Goal: Task Accomplishment & Management: Manage account settings

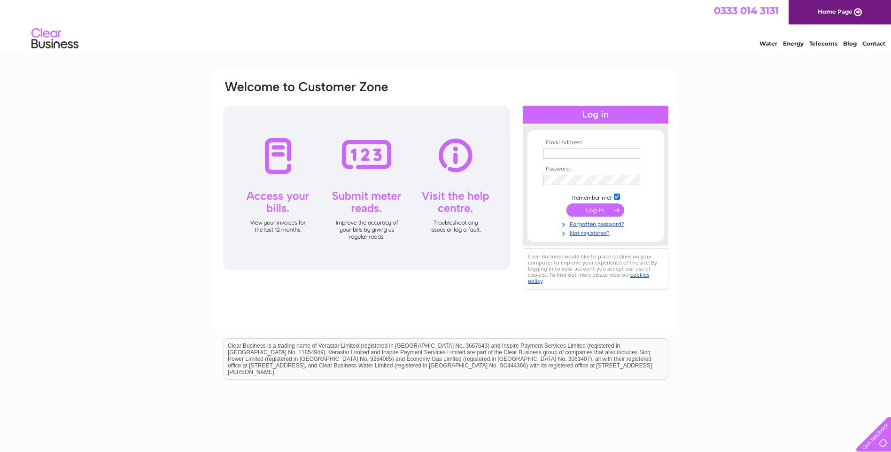
type input "canatrice@live.co.uk"
click at [582, 209] on input "submit" at bounding box center [596, 209] width 58 height 13
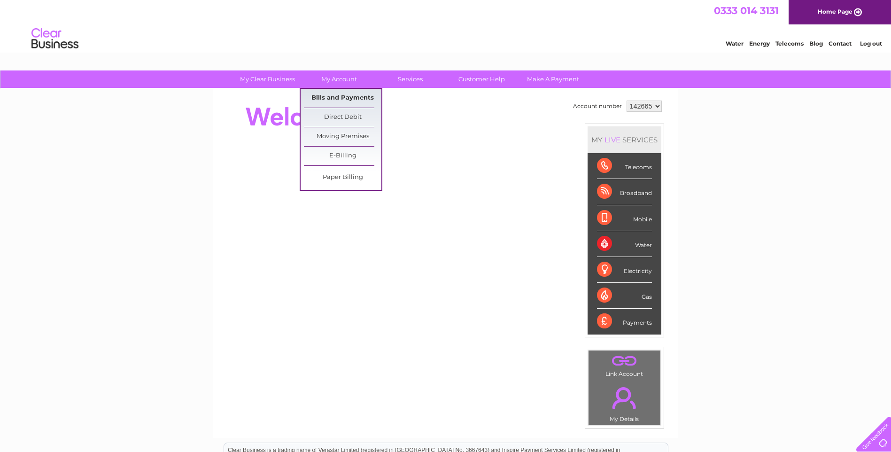
click at [341, 97] on link "Bills and Payments" at bounding box center [343, 98] width 78 height 19
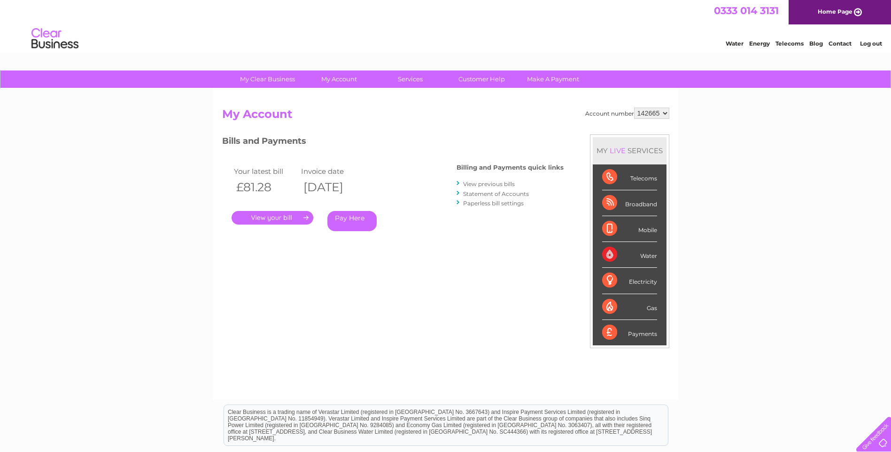
click at [275, 219] on link "." at bounding box center [273, 218] width 82 height 14
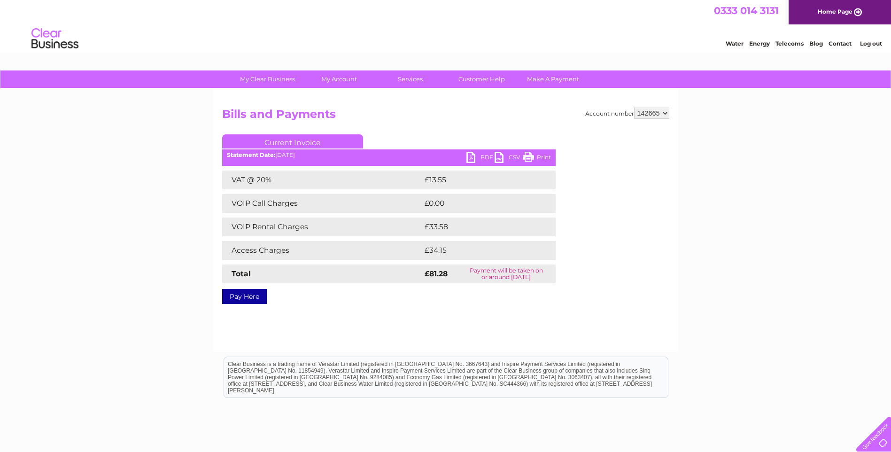
click at [470, 156] on link "PDF" at bounding box center [481, 159] width 28 height 14
